Goal: Navigation & Orientation: Find specific page/section

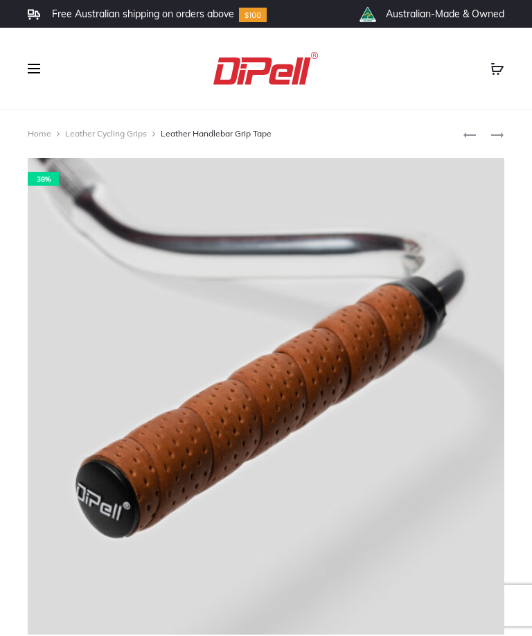
click at [39, 69] on span at bounding box center [34, 68] width 12 height 1
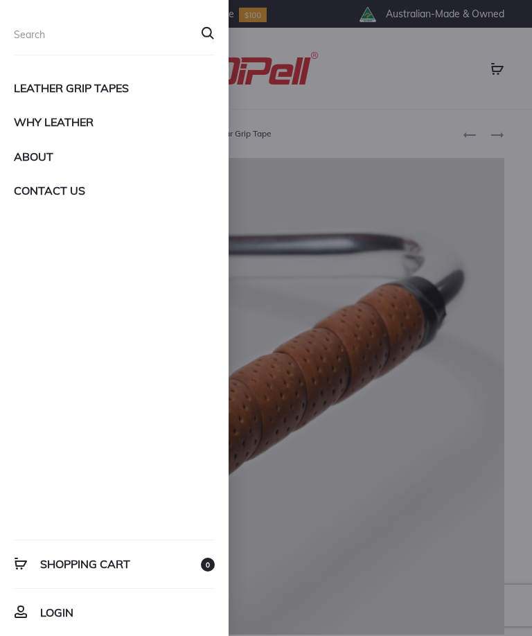
click at [43, 85] on link "Leather Grip Tapes" at bounding box center [114, 88] width 201 height 24
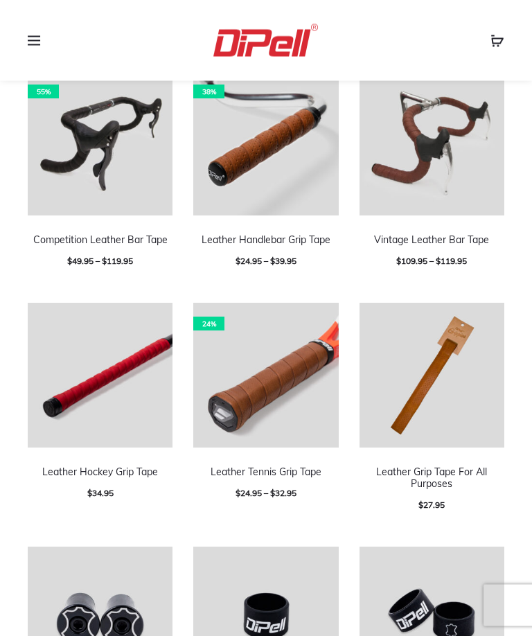
scroll to position [348, 0]
click at [78, 373] on img at bounding box center [100, 375] width 145 height 145
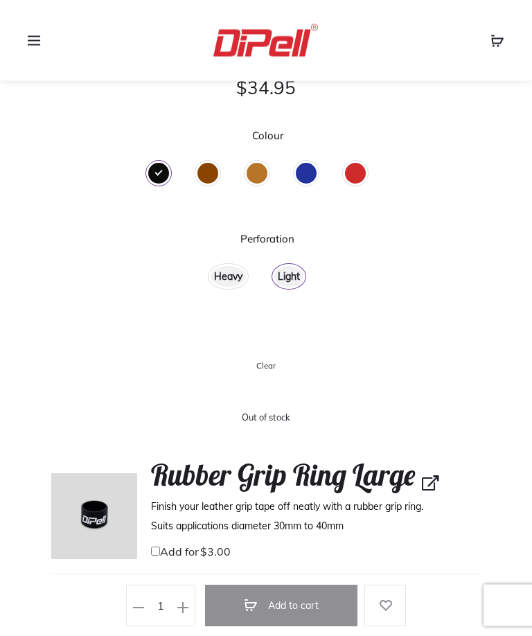
scroll to position [792, 0]
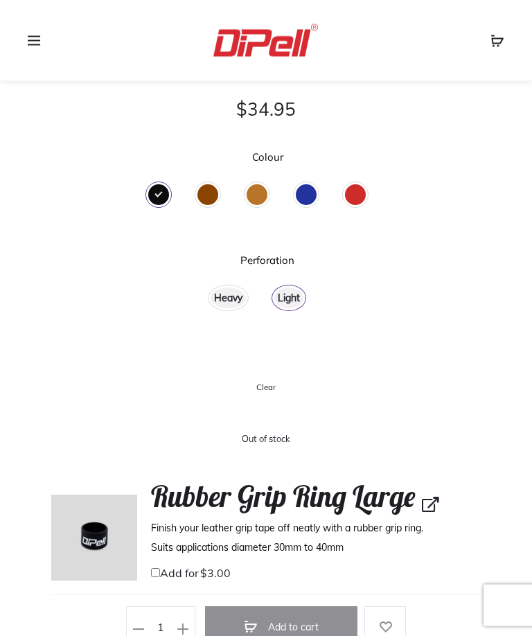
click at [44, 35] on span at bounding box center [38, 40] width 21 height 21
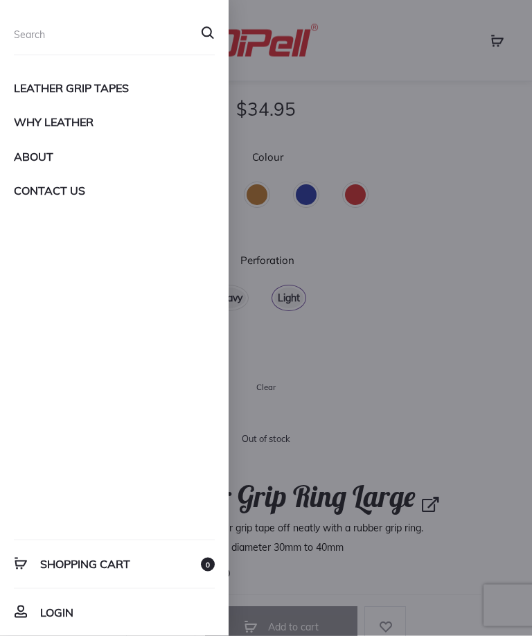
scroll to position [793, 0]
click at [47, 193] on link "Contact Us" at bounding box center [114, 191] width 201 height 24
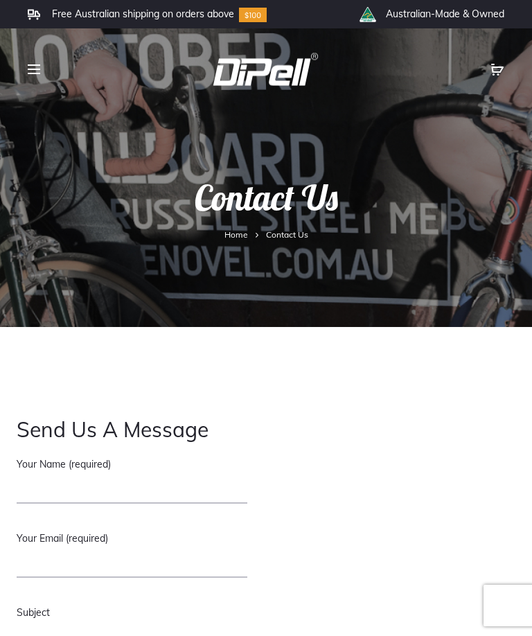
click at [284, 238] on span "Contact Us" at bounding box center [287, 234] width 42 height 10
click at [23, 65] on div at bounding box center [68, 69] width 102 height 21
click at [33, 66] on span at bounding box center [38, 69] width 21 height 21
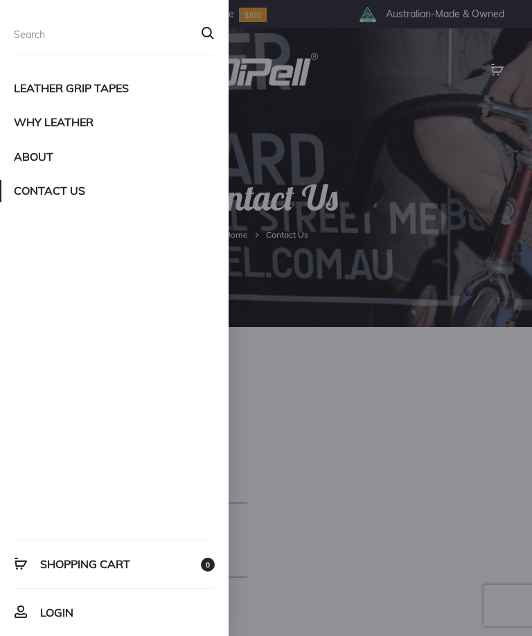
click at [28, 154] on link "About" at bounding box center [114, 157] width 201 height 24
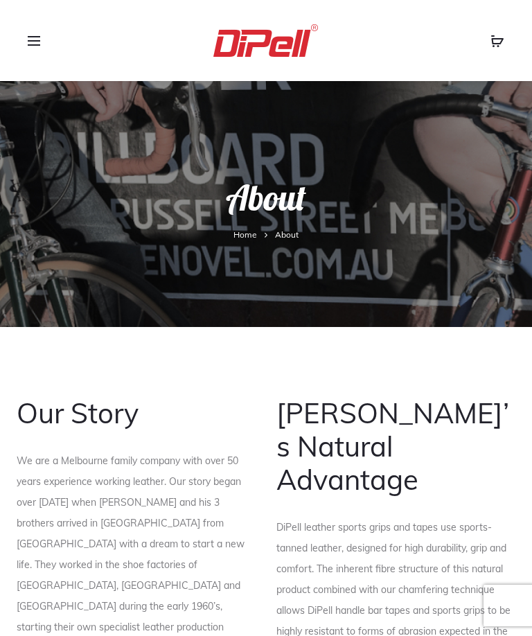
scroll to position [274, 0]
